Goal: Task Accomplishment & Management: Complete application form

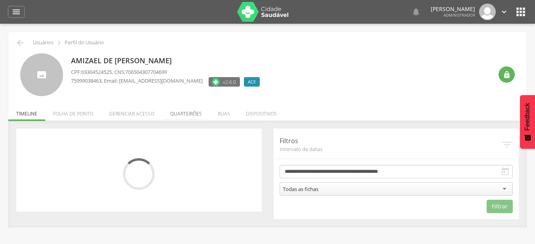
click at [189, 118] on li "Quarteirões" at bounding box center [186, 112] width 48 height 19
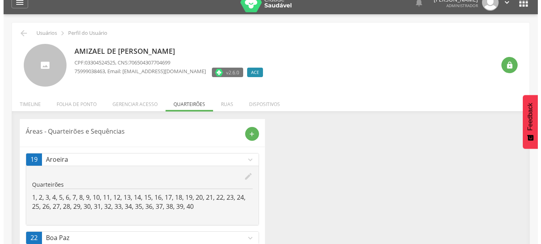
scroll to position [6, 0]
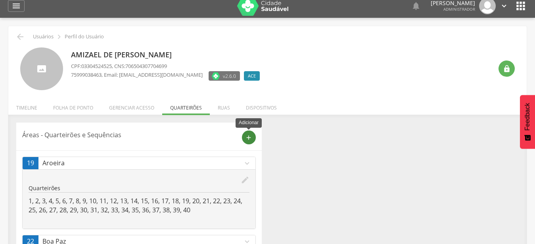
click at [251, 138] on icon "add" at bounding box center [248, 137] width 7 height 7
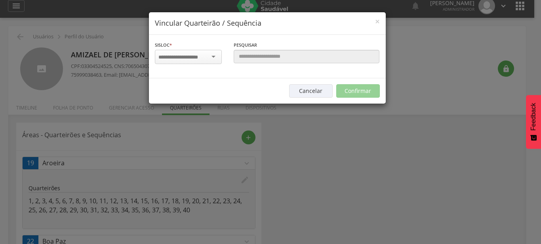
click at [200, 53] on div at bounding box center [188, 57] width 67 height 14
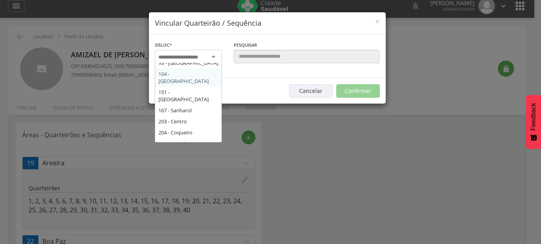
scroll to position [92, 0]
click at [182, 78] on div "Sisloc * 17 - Angico 18 - Alagoinhas 19 - Aroeira 21 - Manguinhas 22 - Boa Paz …" at bounding box center [267, 57] width 237 height 44
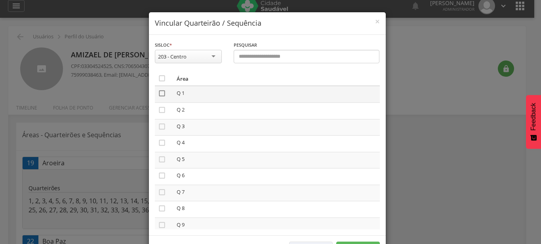
click at [158, 95] on icon "" at bounding box center [162, 94] width 8 height 8
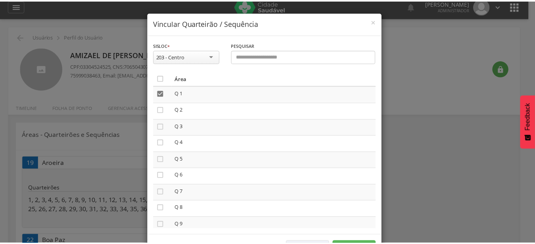
scroll to position [29, 0]
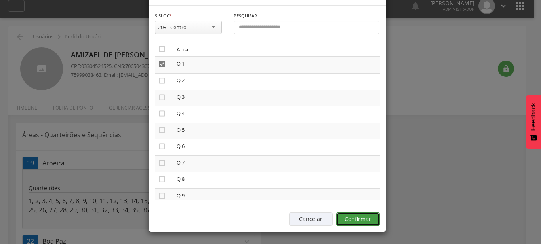
click at [354, 220] on button "Confirmar" at bounding box center [358, 219] width 44 height 13
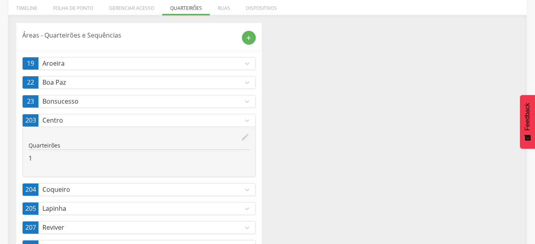
scroll to position [87, 0]
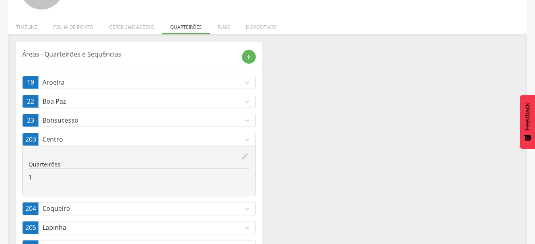
click at [247, 139] on icon "expand_more" at bounding box center [247, 140] width 9 height 9
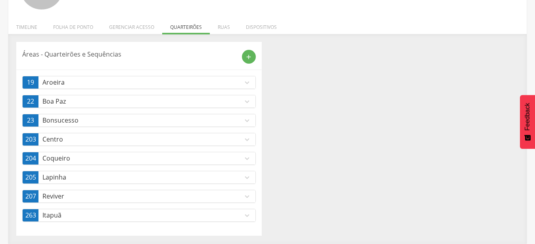
click at [59, 142] on p "Centro" at bounding box center [142, 139] width 200 height 9
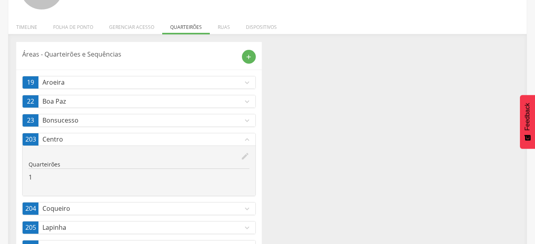
click at [247, 141] on icon "expand_less" at bounding box center [247, 140] width 9 height 9
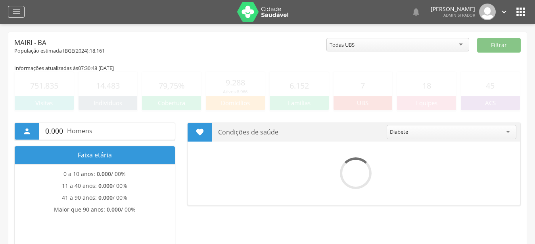
click at [13, 8] on icon "" at bounding box center [16, 12] width 10 height 10
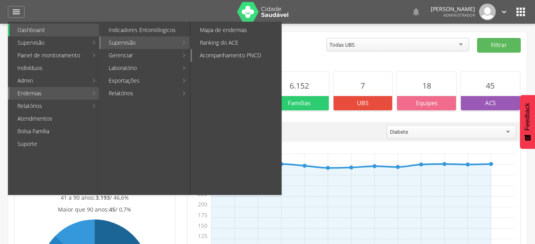
click at [239, 56] on link "Acompanhamento PNCD" at bounding box center [236, 55] width 89 height 13
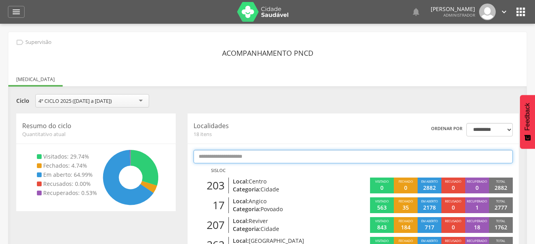
click at [215, 155] on input "text" at bounding box center [352, 156] width 319 height 13
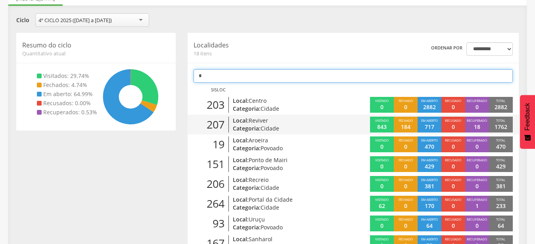
type input "*"
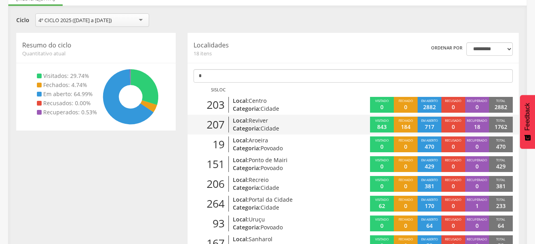
click at [284, 130] on p "Categoria: Cidade" at bounding box center [285, 129] width 105 height 8
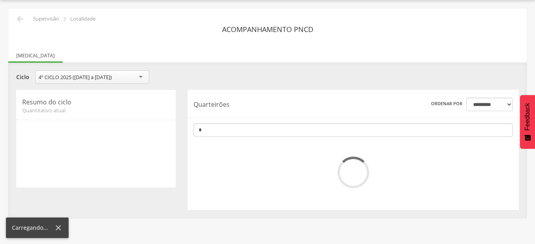
scroll to position [24, 0]
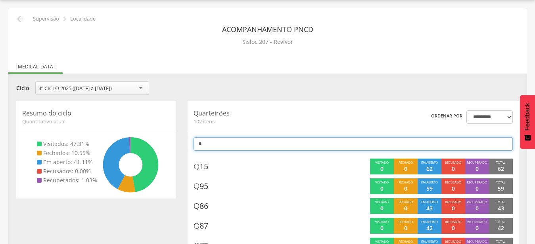
click at [250, 146] on input "*" at bounding box center [352, 144] width 319 height 13
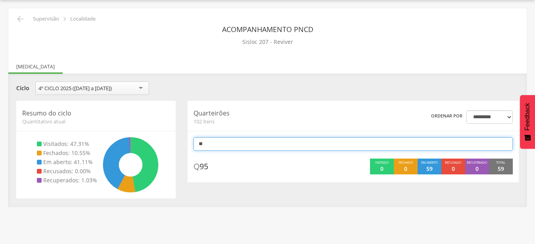
type input "*"
